Goal: Task Accomplishment & Management: Manage account settings

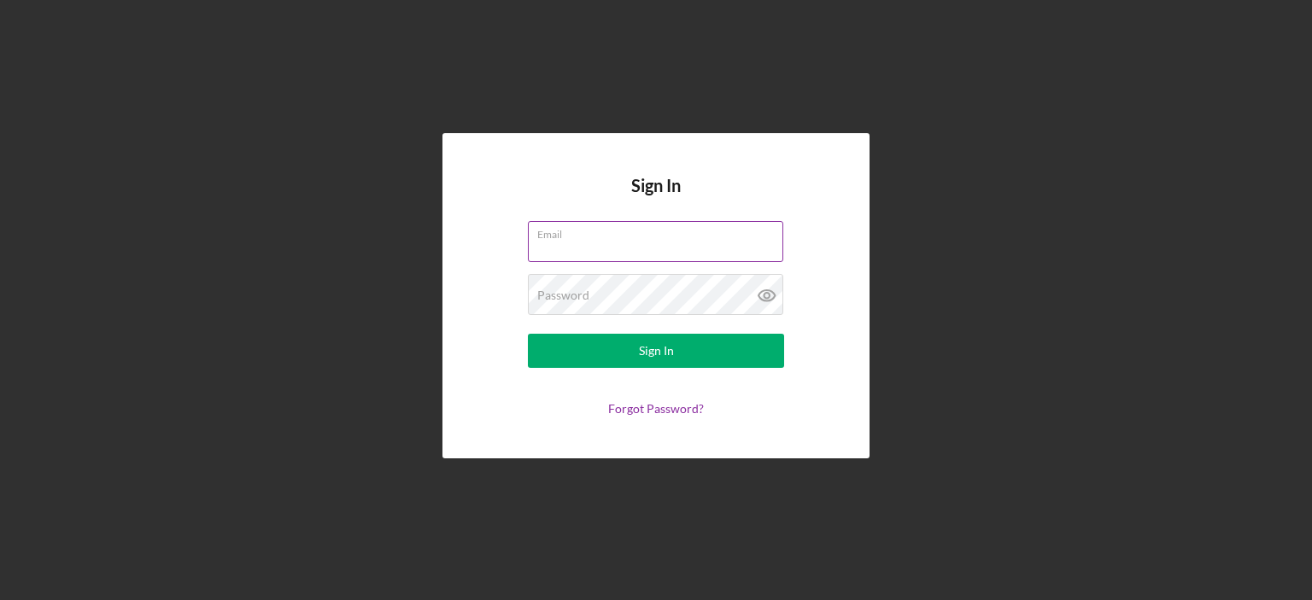
click at [570, 239] on div "Email" at bounding box center [656, 242] width 256 height 43
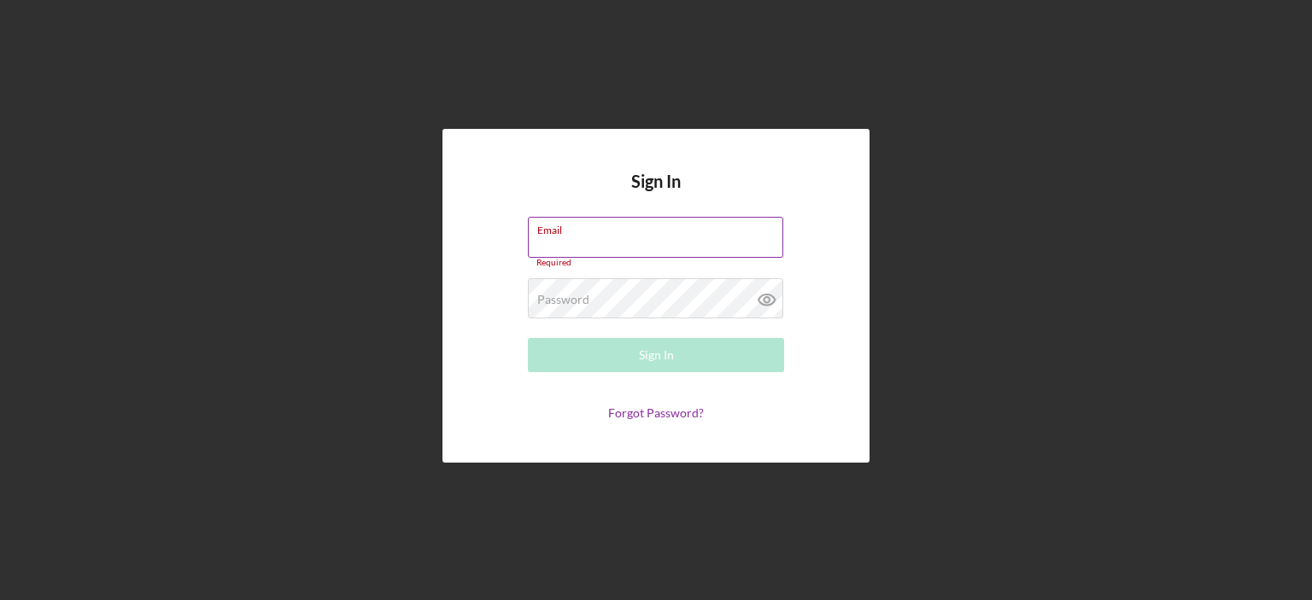
click at [570, 239] on input "Email" at bounding box center [655, 237] width 255 height 41
type input "[EMAIL_ADDRESS][DOMAIN_NAME]"
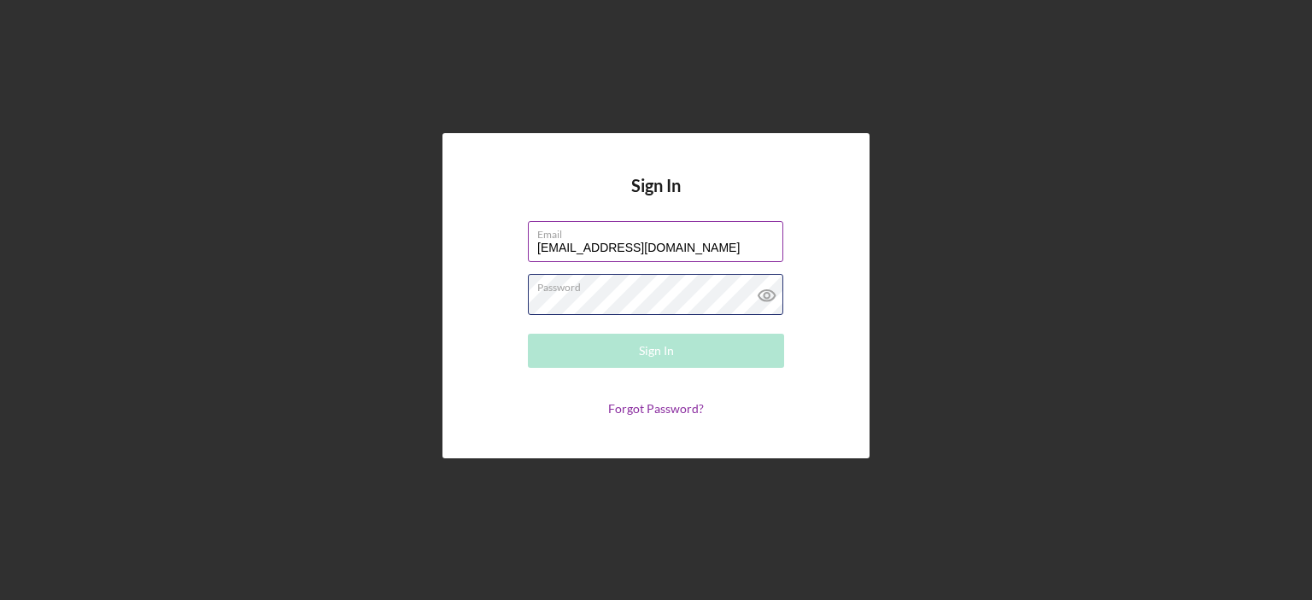
click at [635, 293] on div "Password Required" at bounding box center [656, 295] width 256 height 43
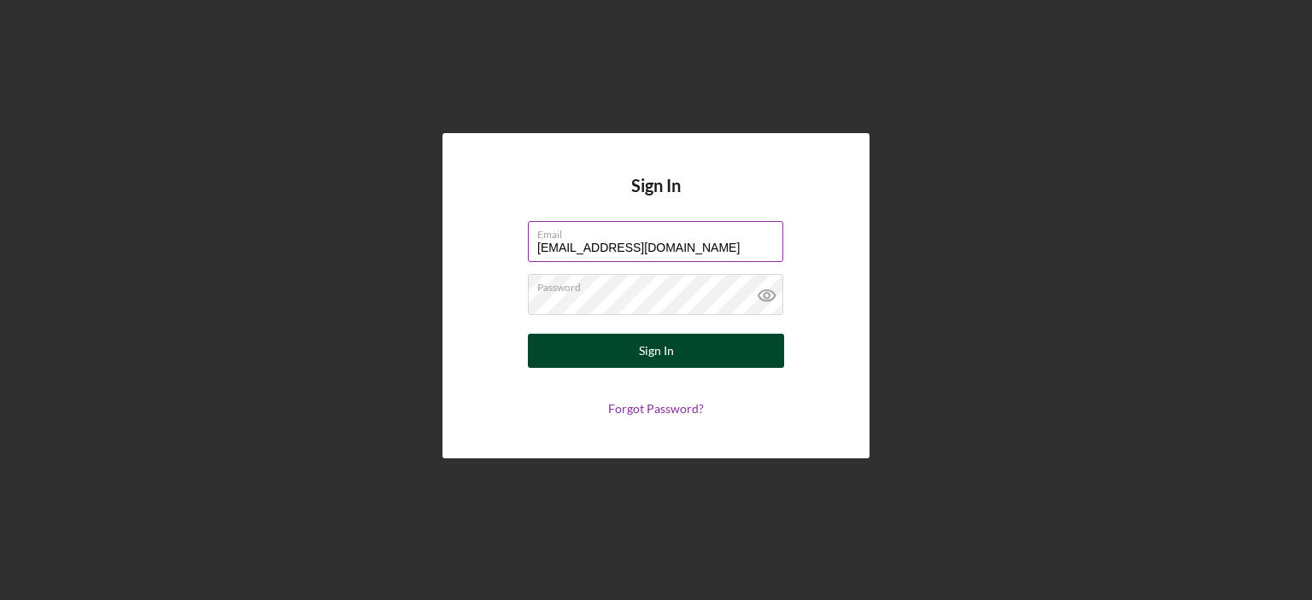
click at [650, 348] on div "Sign In" at bounding box center [656, 351] width 35 height 34
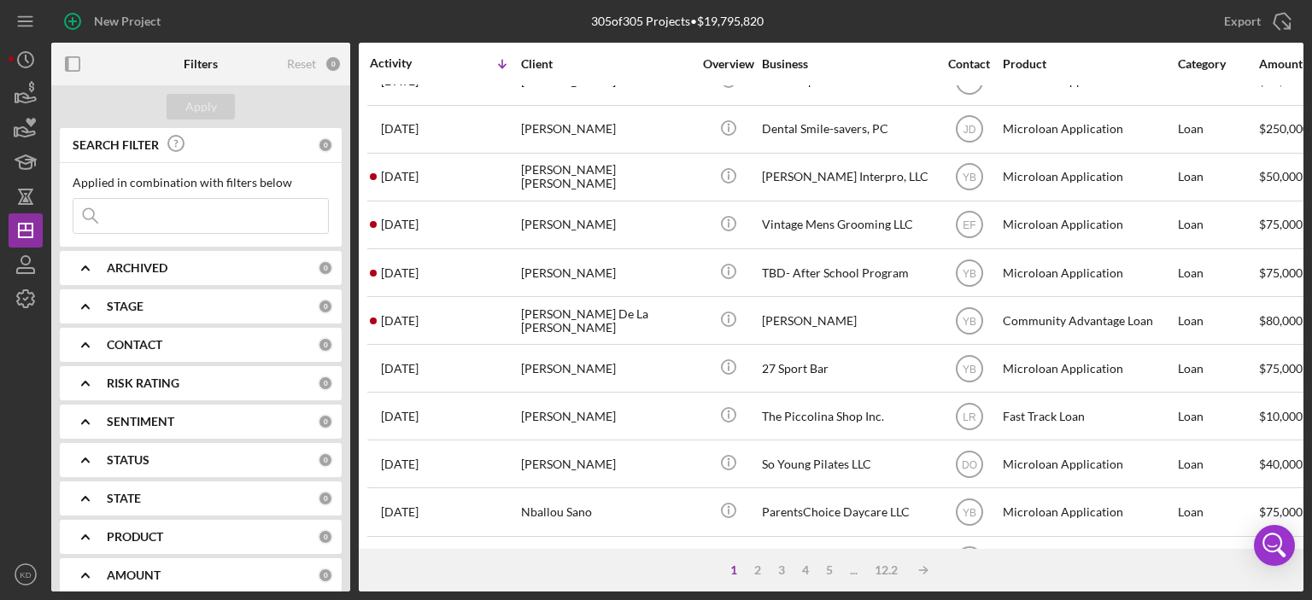
scroll to position [649, 0]
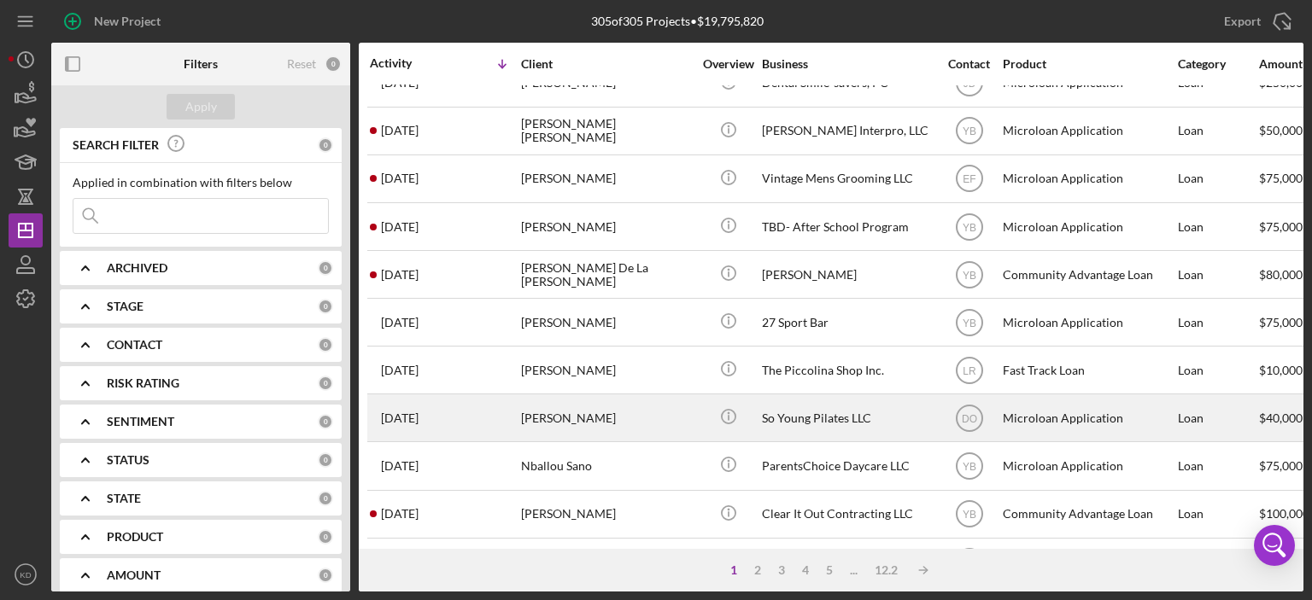
click at [786, 414] on div "So Young Pilates LLC" at bounding box center [847, 417] width 171 height 45
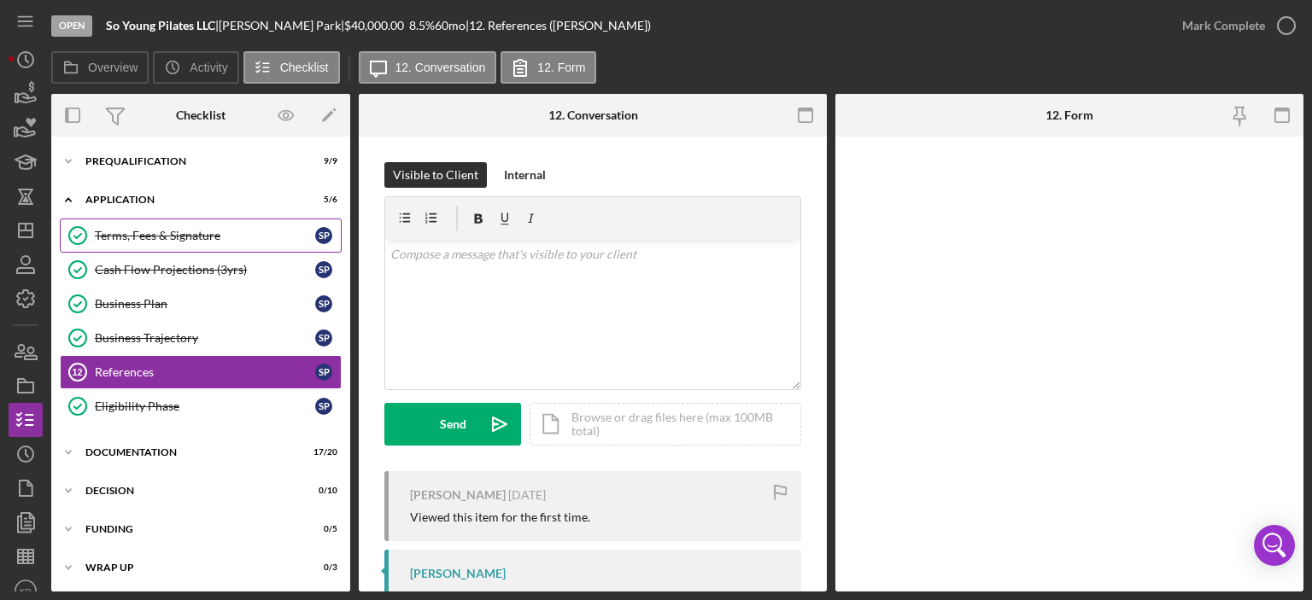
scroll to position [6, 0]
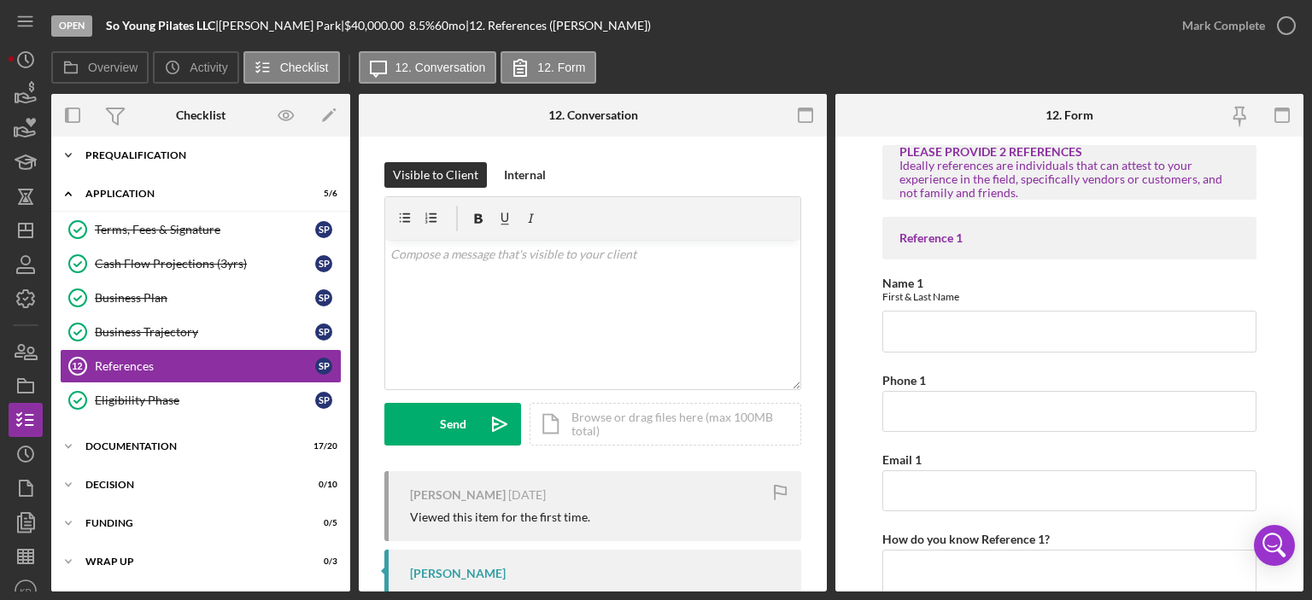
click at [66, 152] on icon "Icon/Expander" at bounding box center [68, 155] width 34 height 34
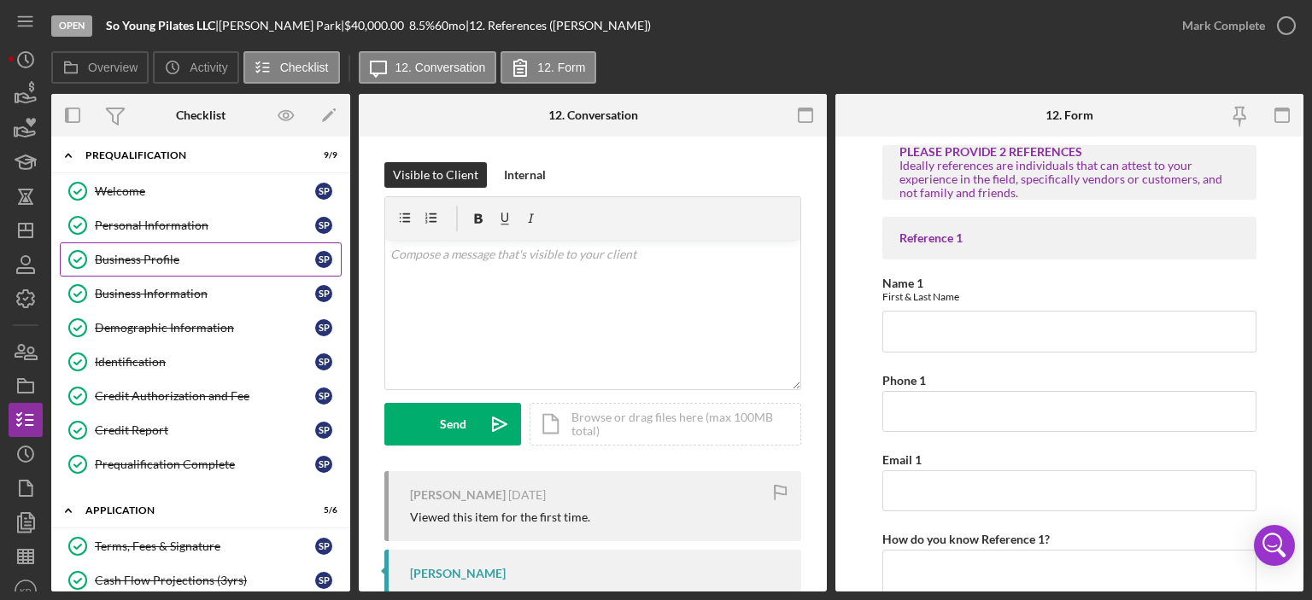
click at [130, 260] on div "Business Profile" at bounding box center [205, 260] width 220 height 14
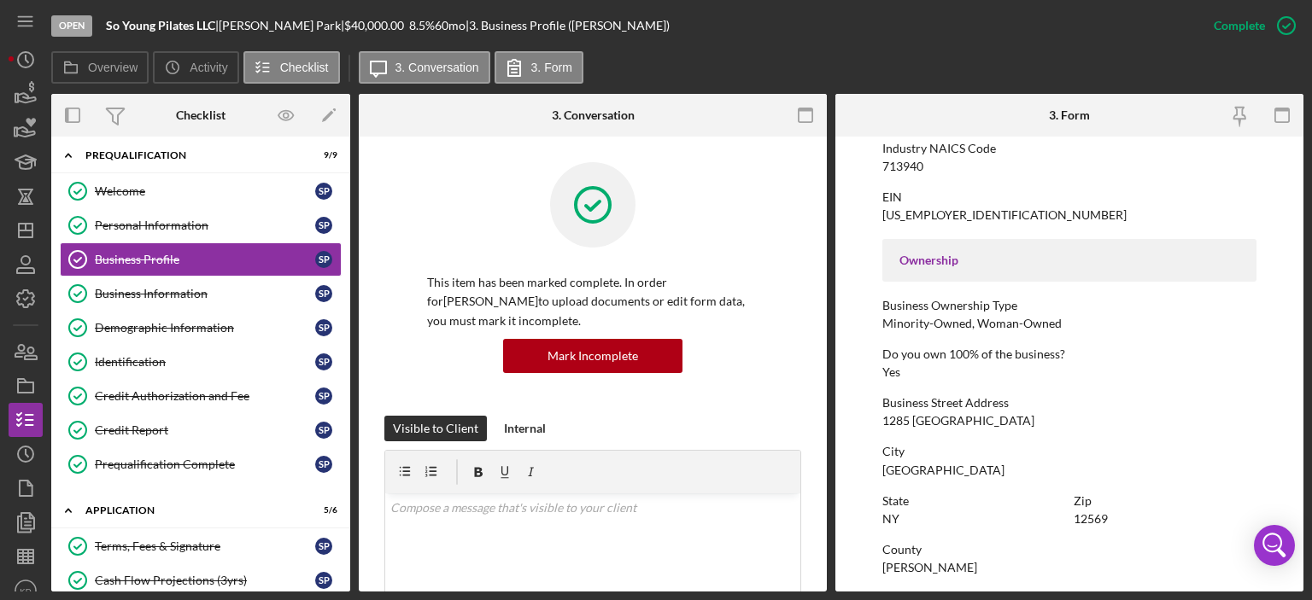
scroll to position [474, 0]
click at [166, 287] on div "Business Information" at bounding box center [205, 294] width 220 height 14
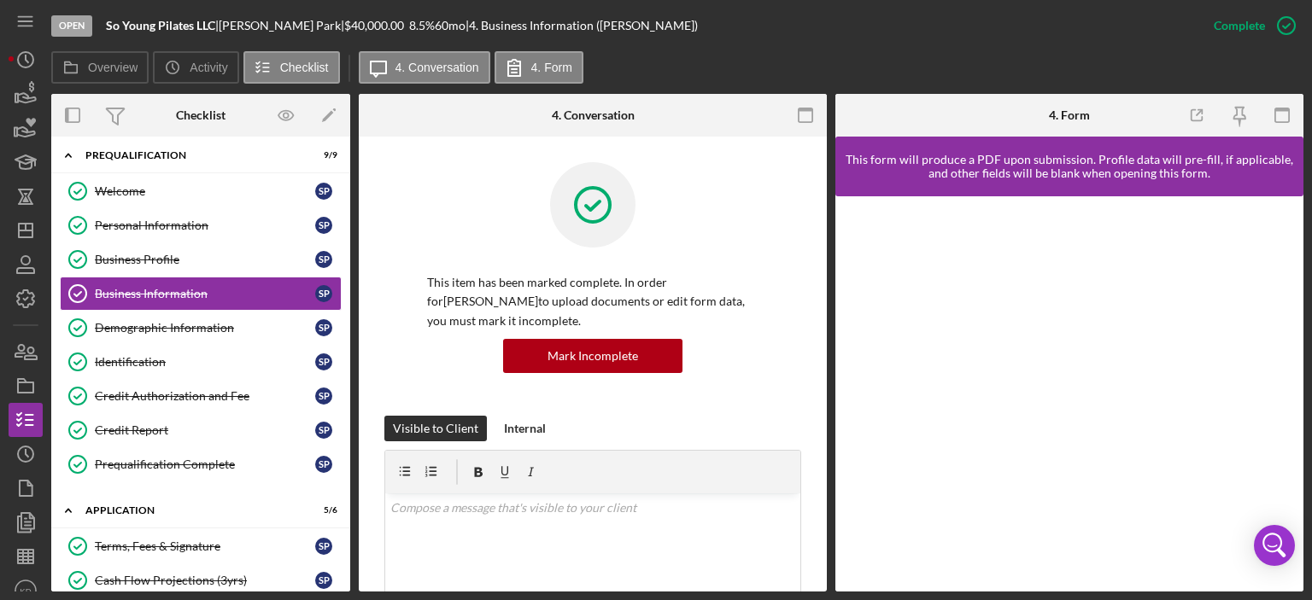
scroll to position [399, 0]
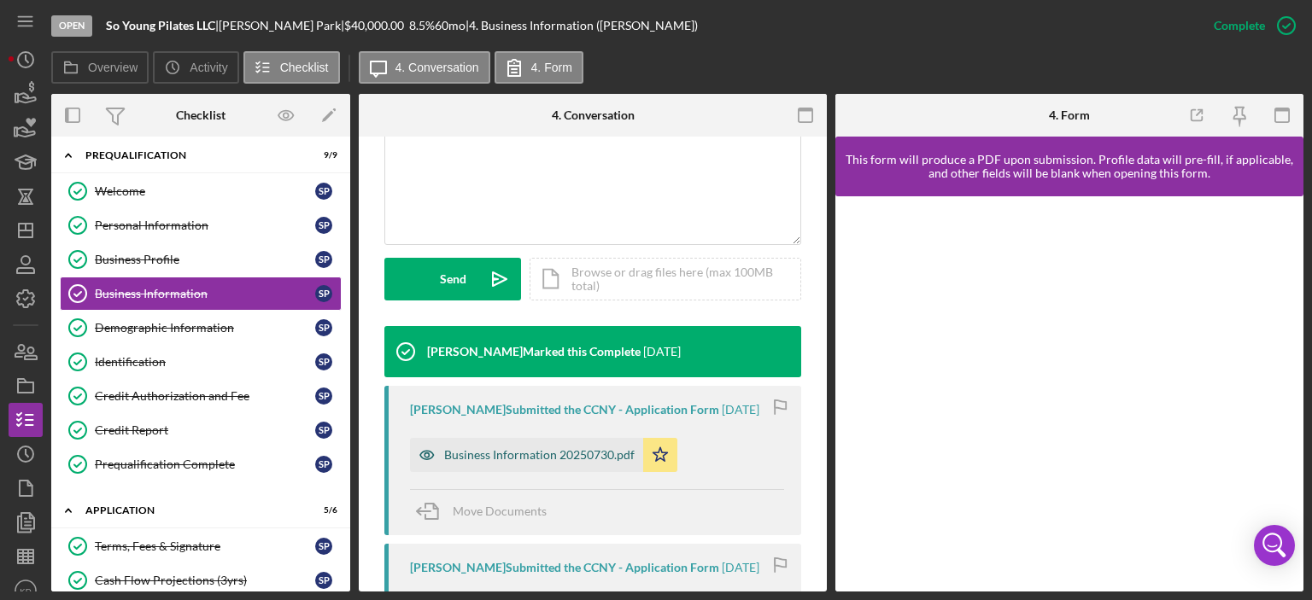
click at [553, 446] on div "Business Information 20250730.pdf" at bounding box center [526, 455] width 233 height 34
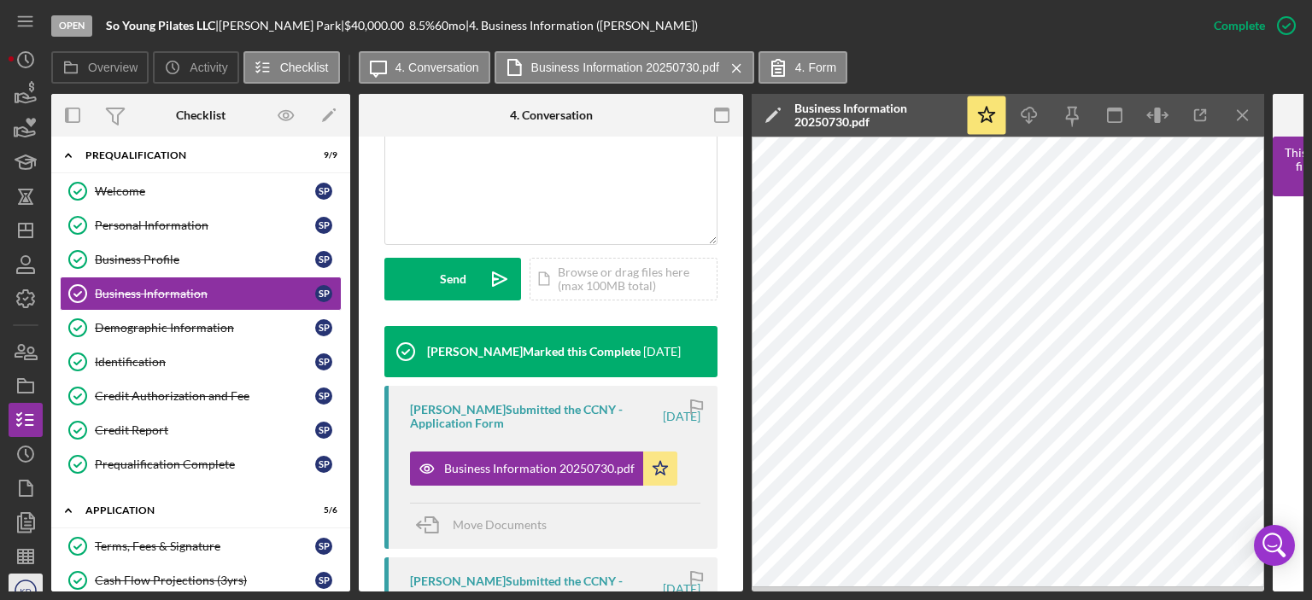
click at [23, 585] on icon "KD" at bounding box center [26, 591] width 34 height 43
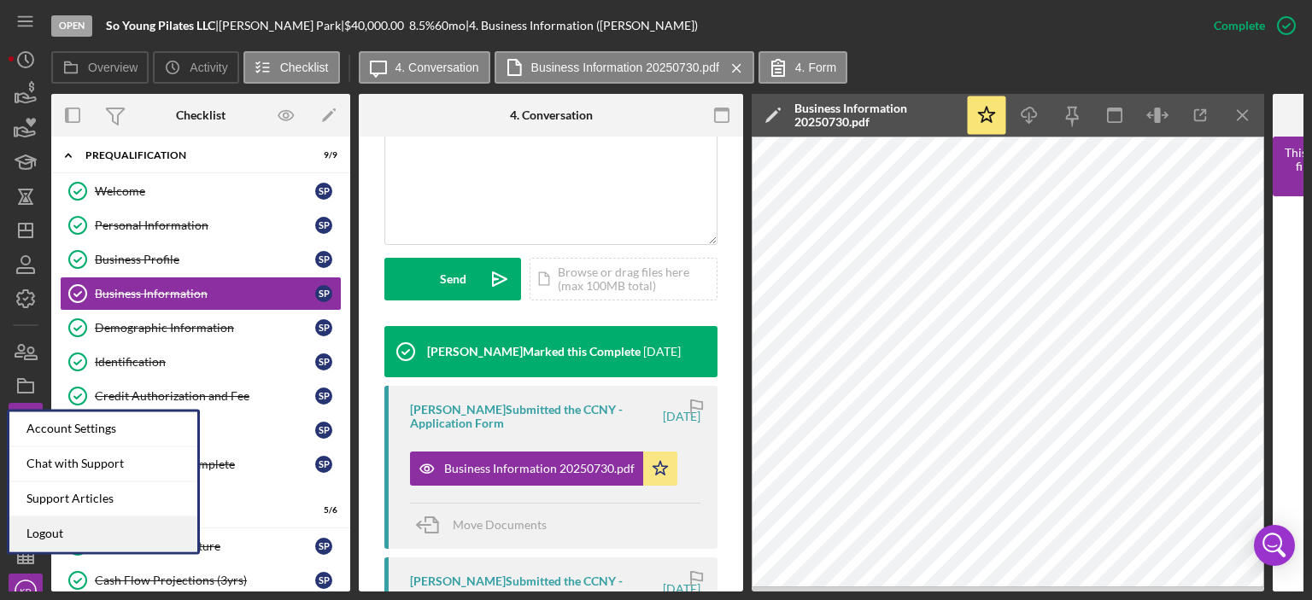
click at [28, 529] on link "Logout" at bounding box center [103, 534] width 188 height 35
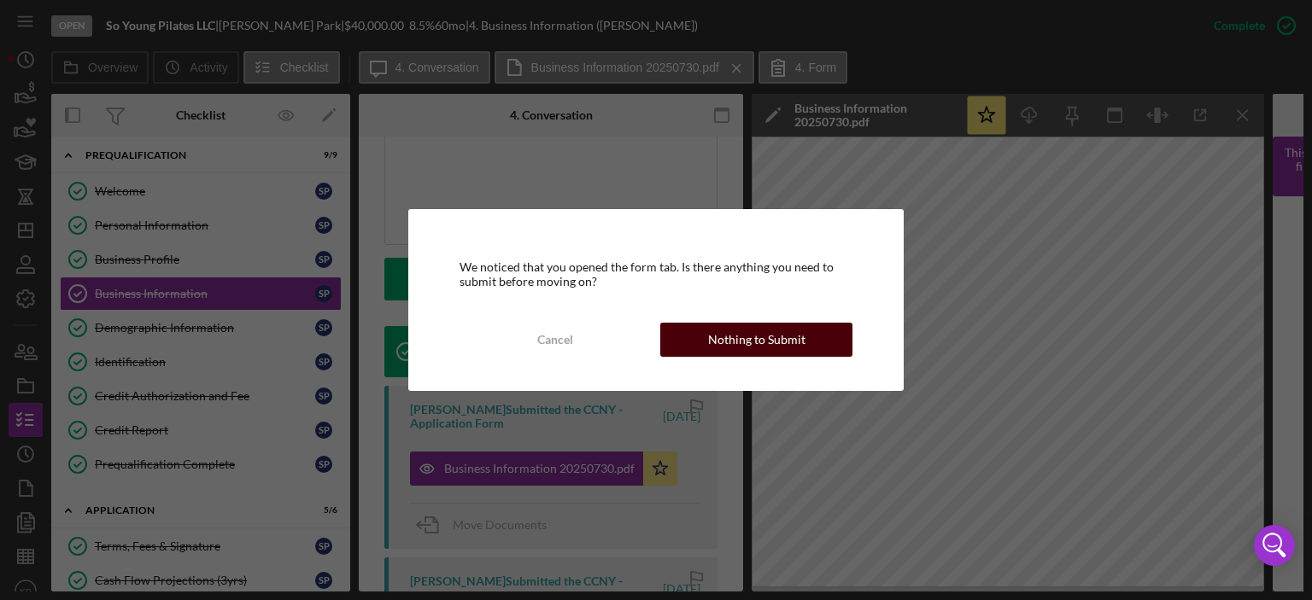
click at [740, 338] on div "Nothing to Submit" at bounding box center [756, 340] width 97 height 34
